Goal: Information Seeking & Learning: Learn about a topic

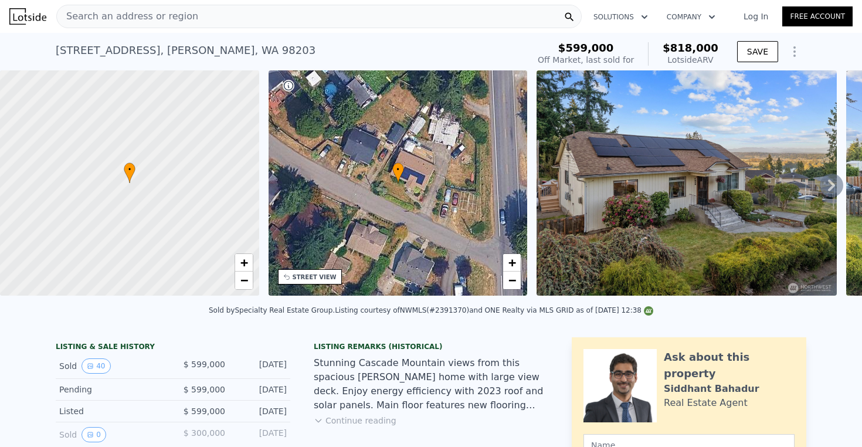
click at [233, 21] on div "Search an address or region" at bounding box center [318, 16] width 525 height 23
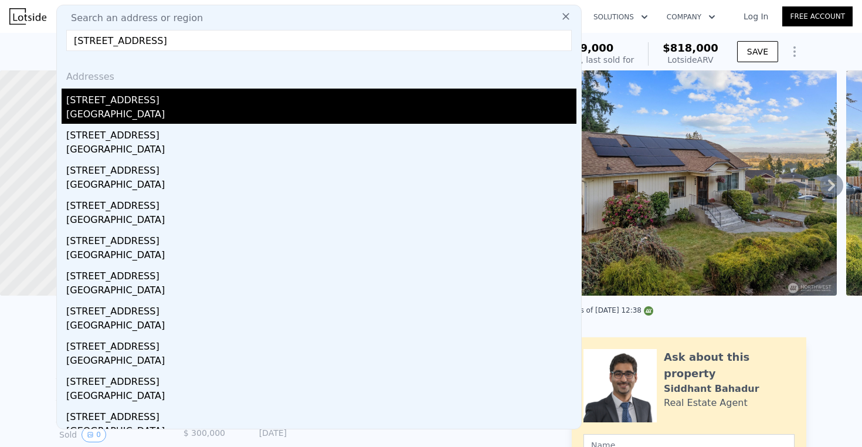
type input "10920 Homestead Rd Arlington, WA"
click at [154, 100] on div "10920 Homestead Road" at bounding box center [321, 98] width 510 height 19
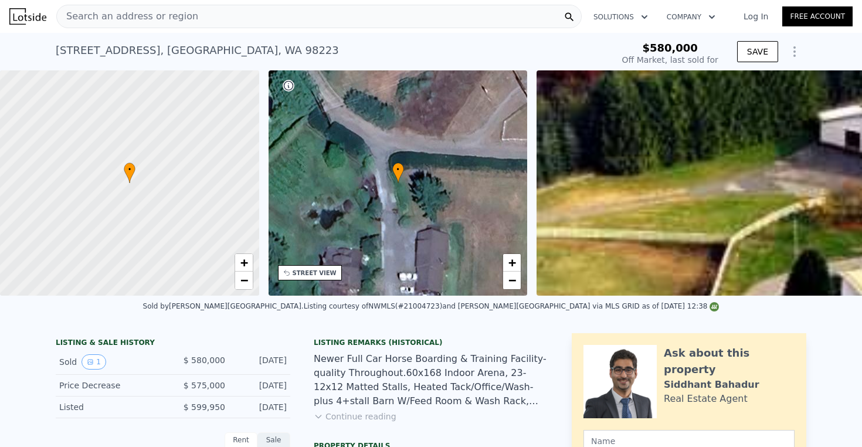
click at [239, 20] on div "Search an address or region" at bounding box center [318, 16] width 525 height 23
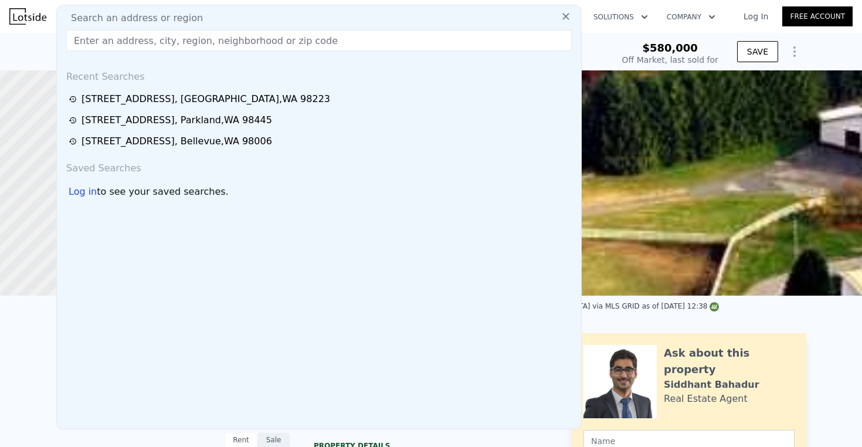
type input "14415 30th St Se Snohomish, wa 98290"
type input "$ 1,077,000"
type input "$ 371,649"
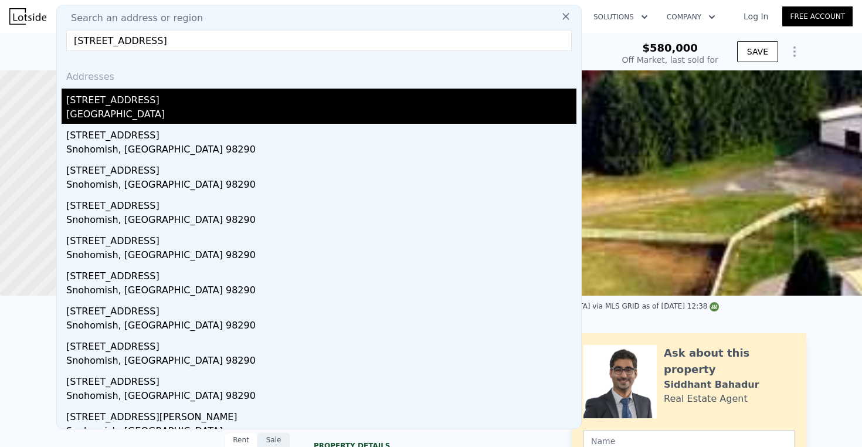
type input "14415 30th St Se Snohomish, wa 98290"
click at [171, 100] on div "14415 30th St SE" at bounding box center [321, 98] width 510 height 19
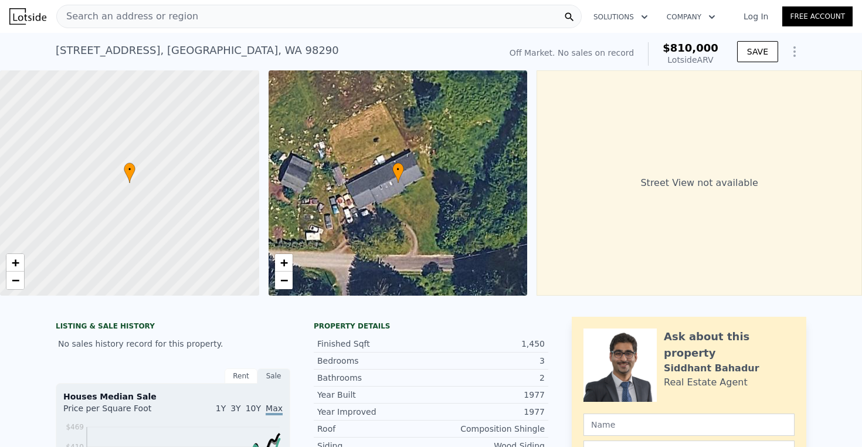
click at [337, 23] on div "Search an address or region" at bounding box center [318, 16] width 525 height 23
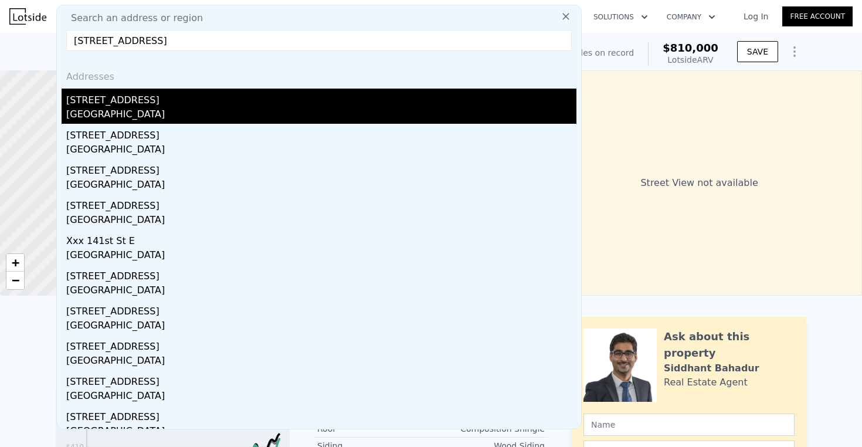
type input "5807 141st St E Summit View, WA 98373"
click at [169, 118] on div "Summit View, WA 98373" at bounding box center [321, 115] width 510 height 16
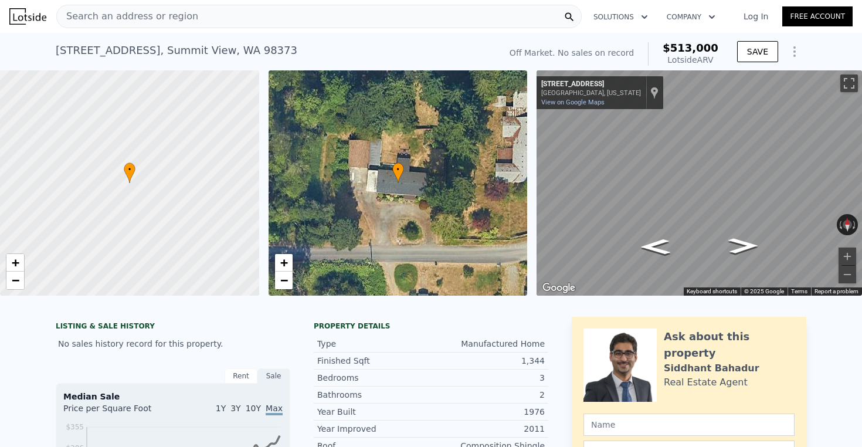
click at [215, 23] on div "Search an address or region" at bounding box center [318, 16] width 525 height 23
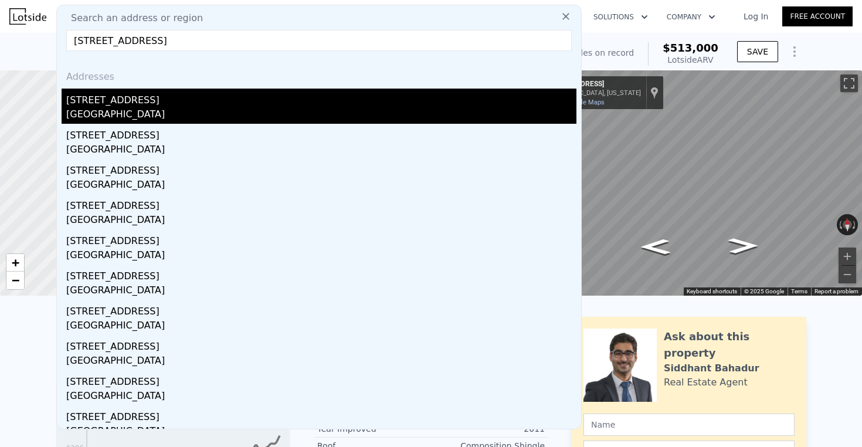
type input "12127 Se 26th St Bellevue, WA 98005"
click at [154, 104] on div "12127 SE 26th St" at bounding box center [321, 98] width 510 height 19
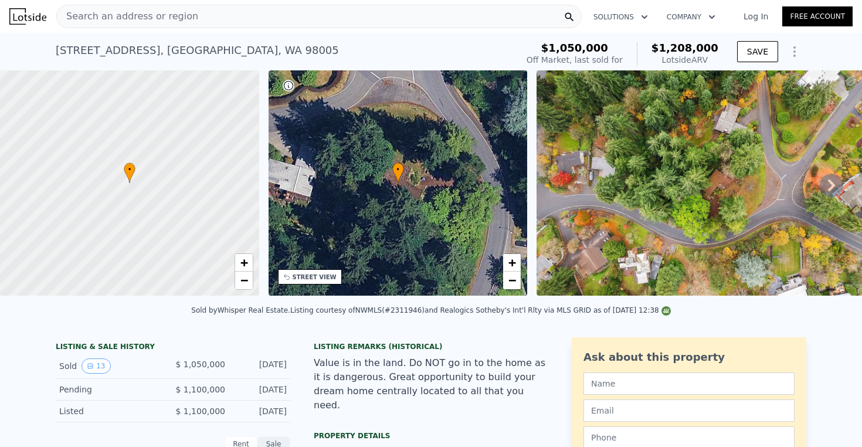
click at [392, 6] on div "Search an address or region" at bounding box center [318, 16] width 525 height 23
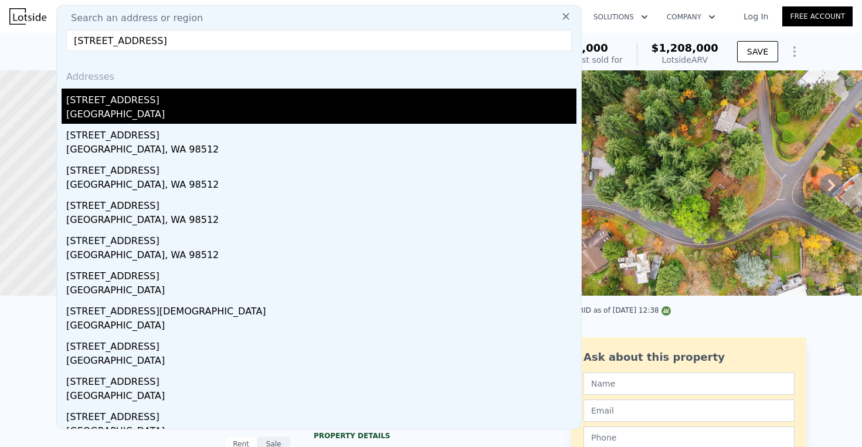
type input "5105 69th Ave Sw Olympia, WA 98512"
click at [185, 108] on div "Thurston County, WA 98512" at bounding box center [321, 115] width 510 height 16
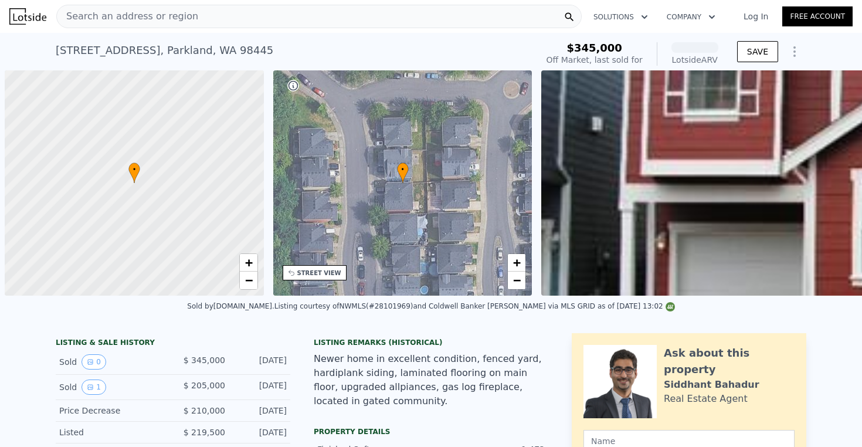
scroll to position [0, 5]
